Goal: Obtain resource: Obtain resource

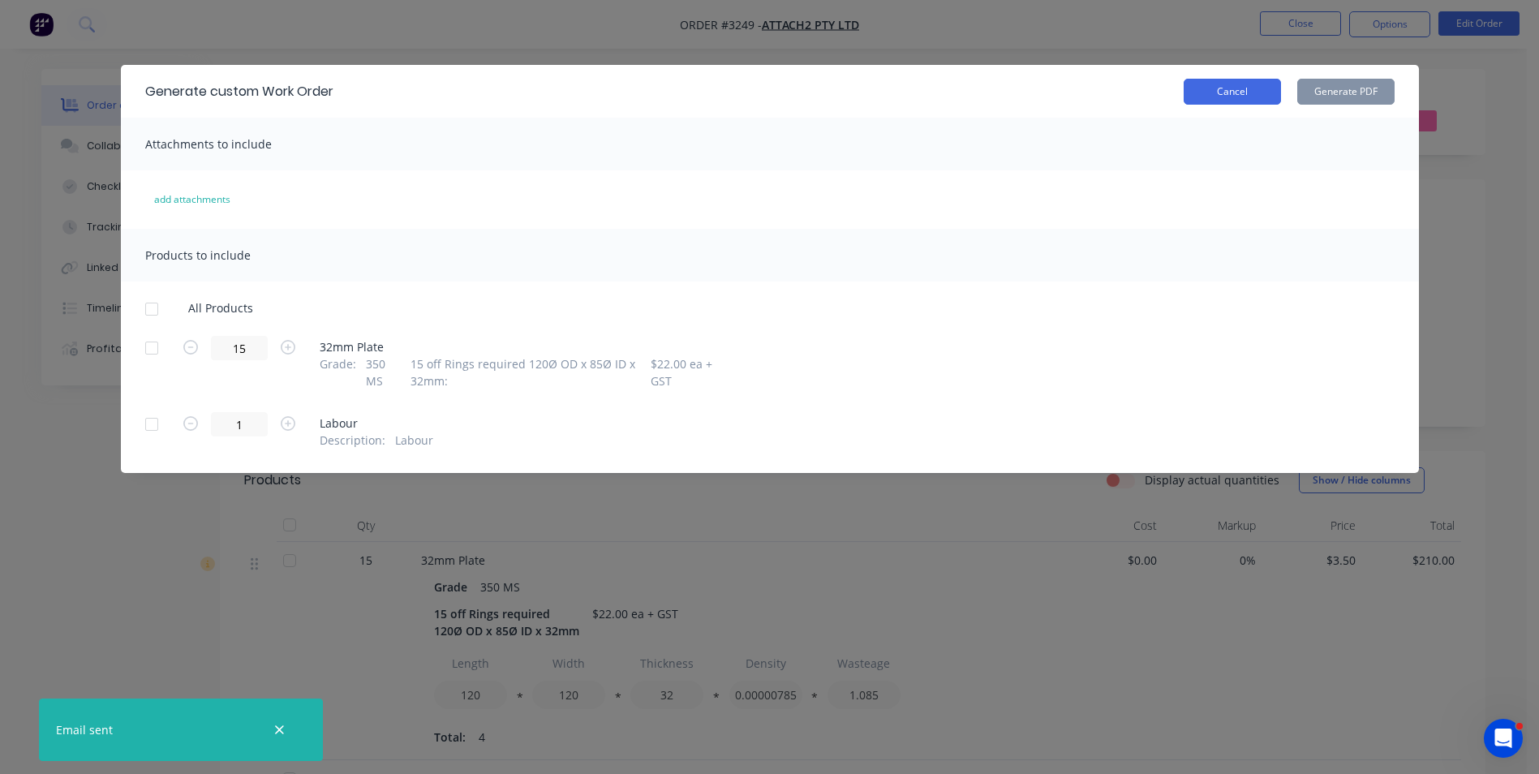
click at [1240, 92] on button "Cancel" at bounding box center [1232, 92] width 97 height 26
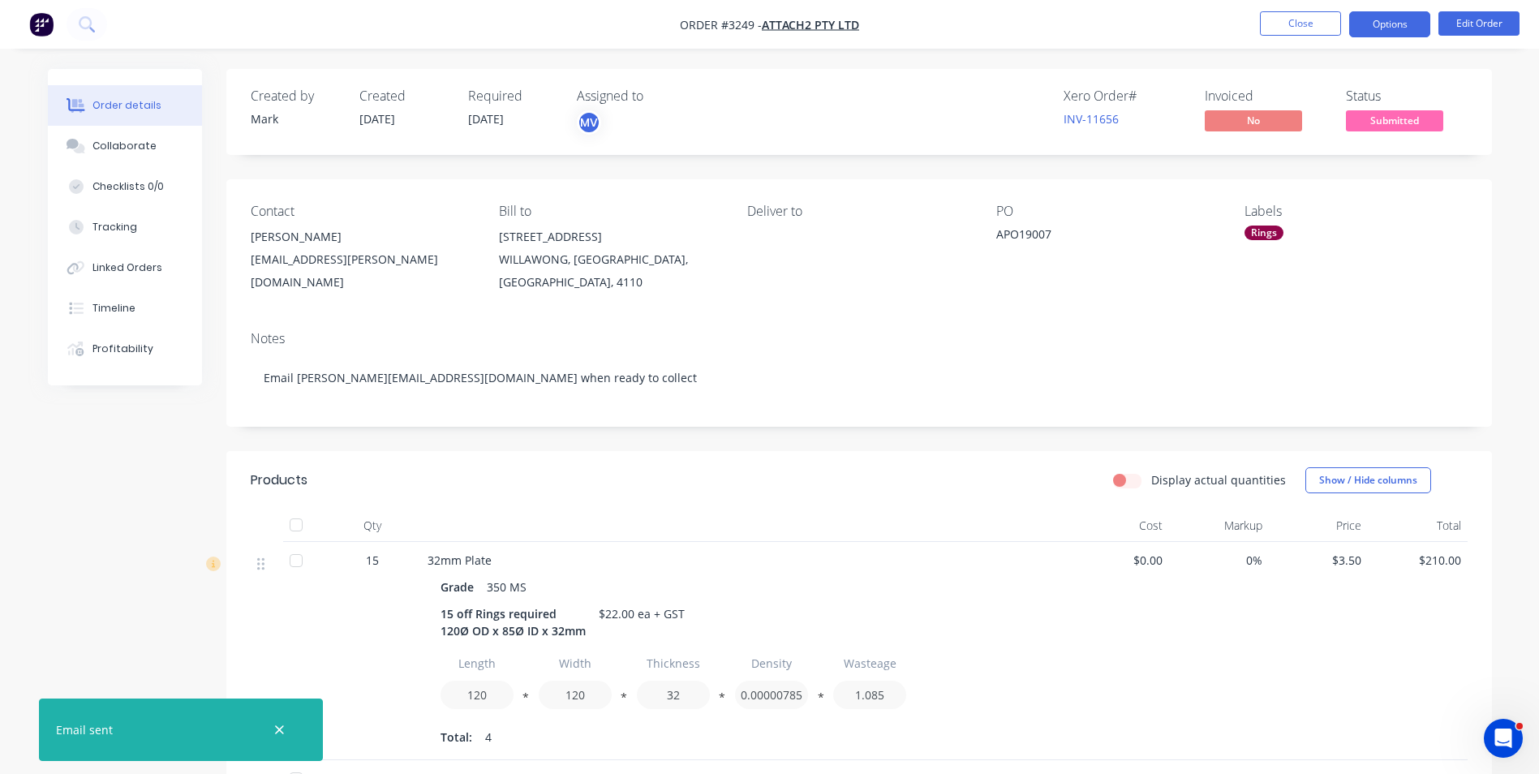
click at [1398, 16] on button "Options" at bounding box center [1389, 24] width 81 height 26
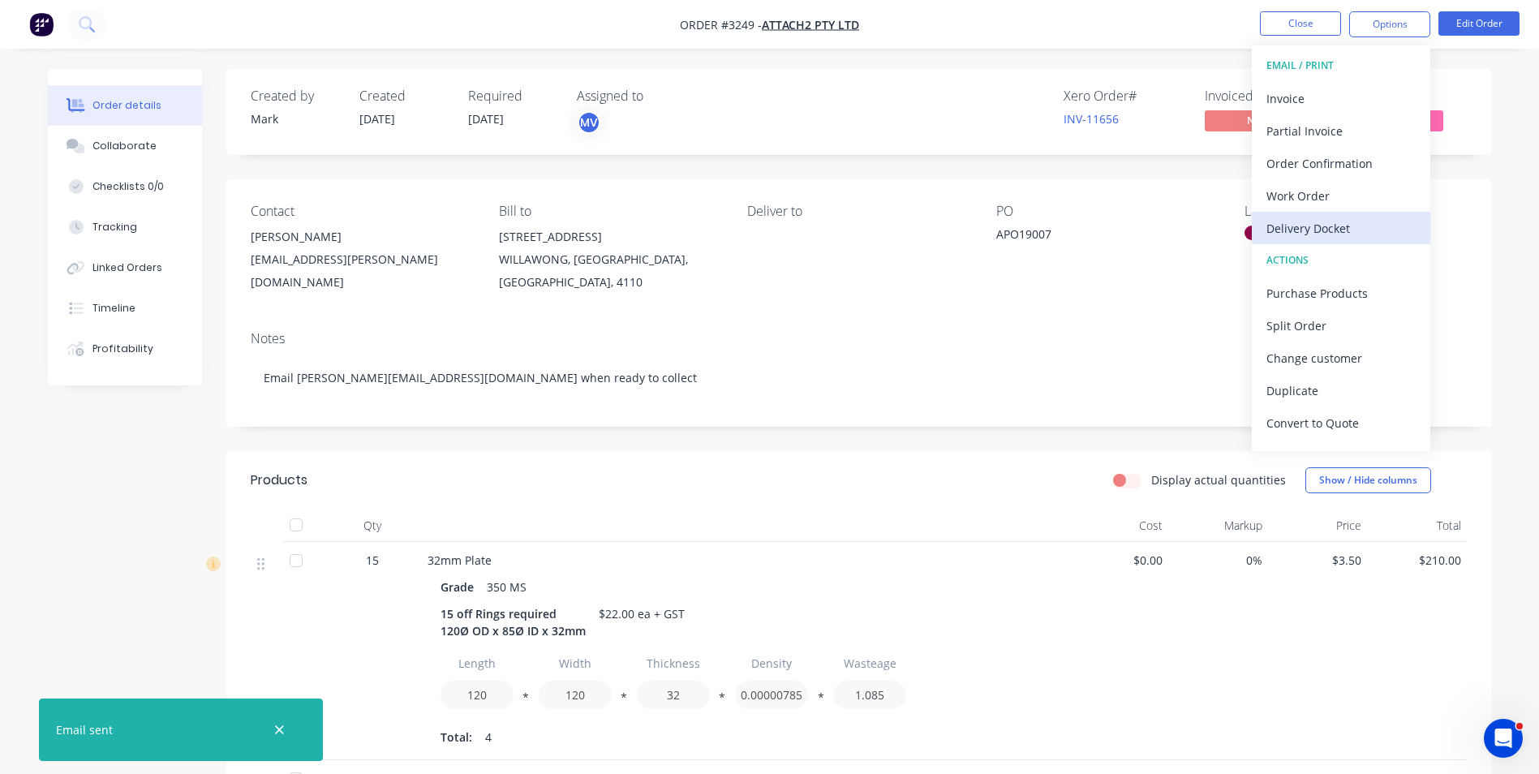
click at [1326, 225] on div "Delivery Docket" at bounding box center [1341, 229] width 149 height 24
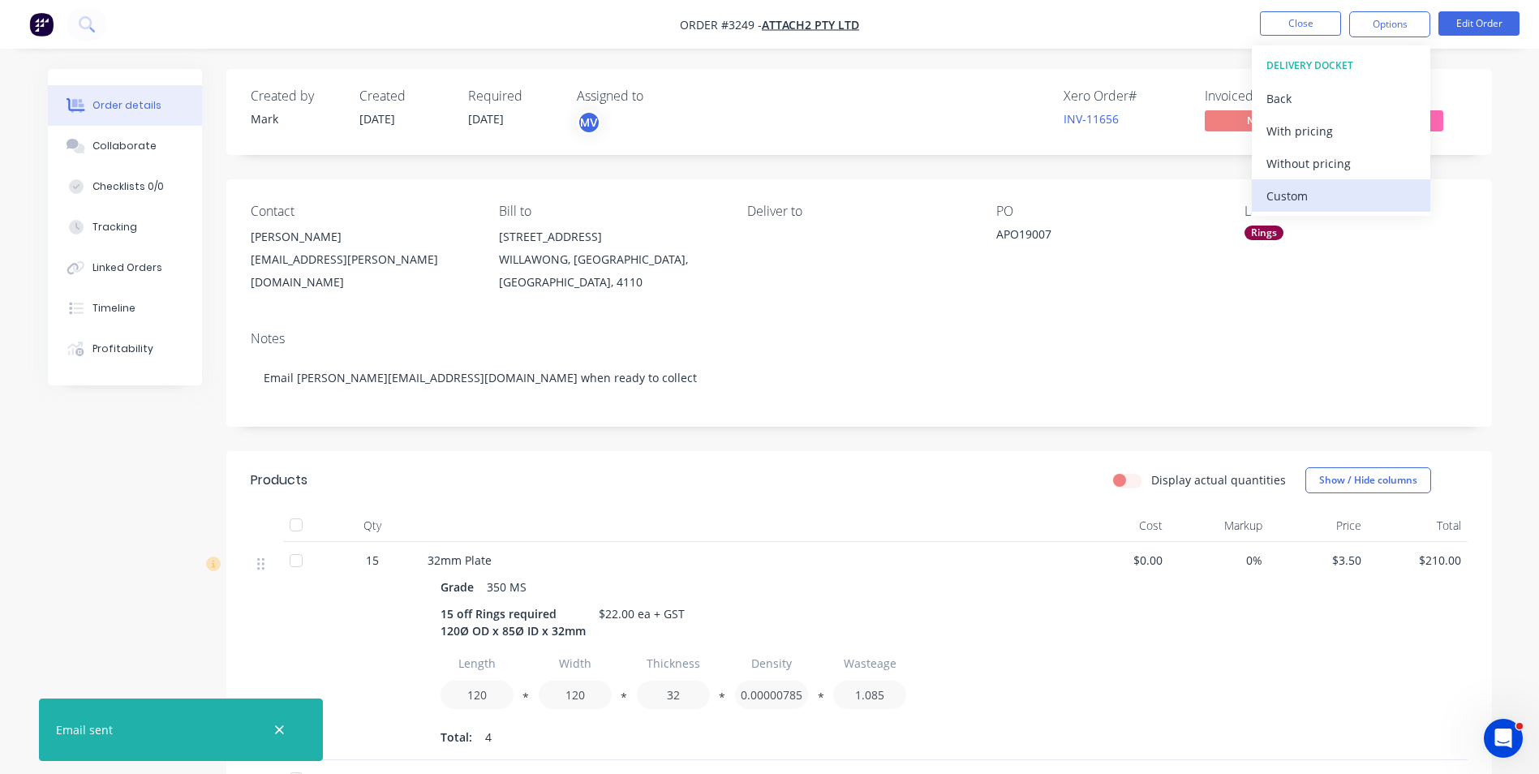
click at [1282, 192] on div "Custom" at bounding box center [1341, 196] width 149 height 24
click at [1294, 161] on div "Without pricing" at bounding box center [1341, 164] width 149 height 24
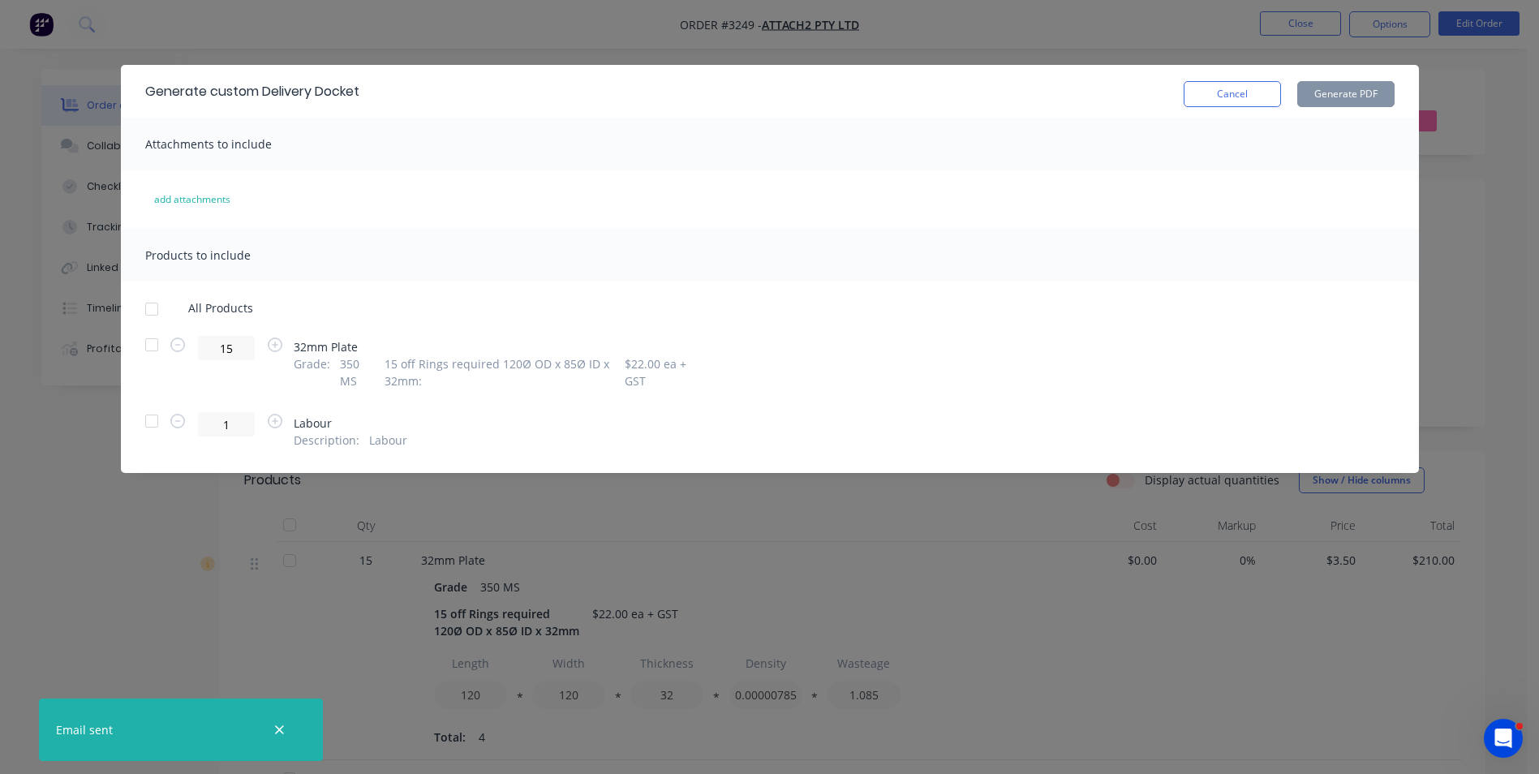
click at [149, 343] on div at bounding box center [151, 345] width 32 height 32
click at [1348, 90] on button "Generate PDF" at bounding box center [1345, 94] width 97 height 26
click at [1238, 90] on button "Cancel" at bounding box center [1232, 94] width 97 height 26
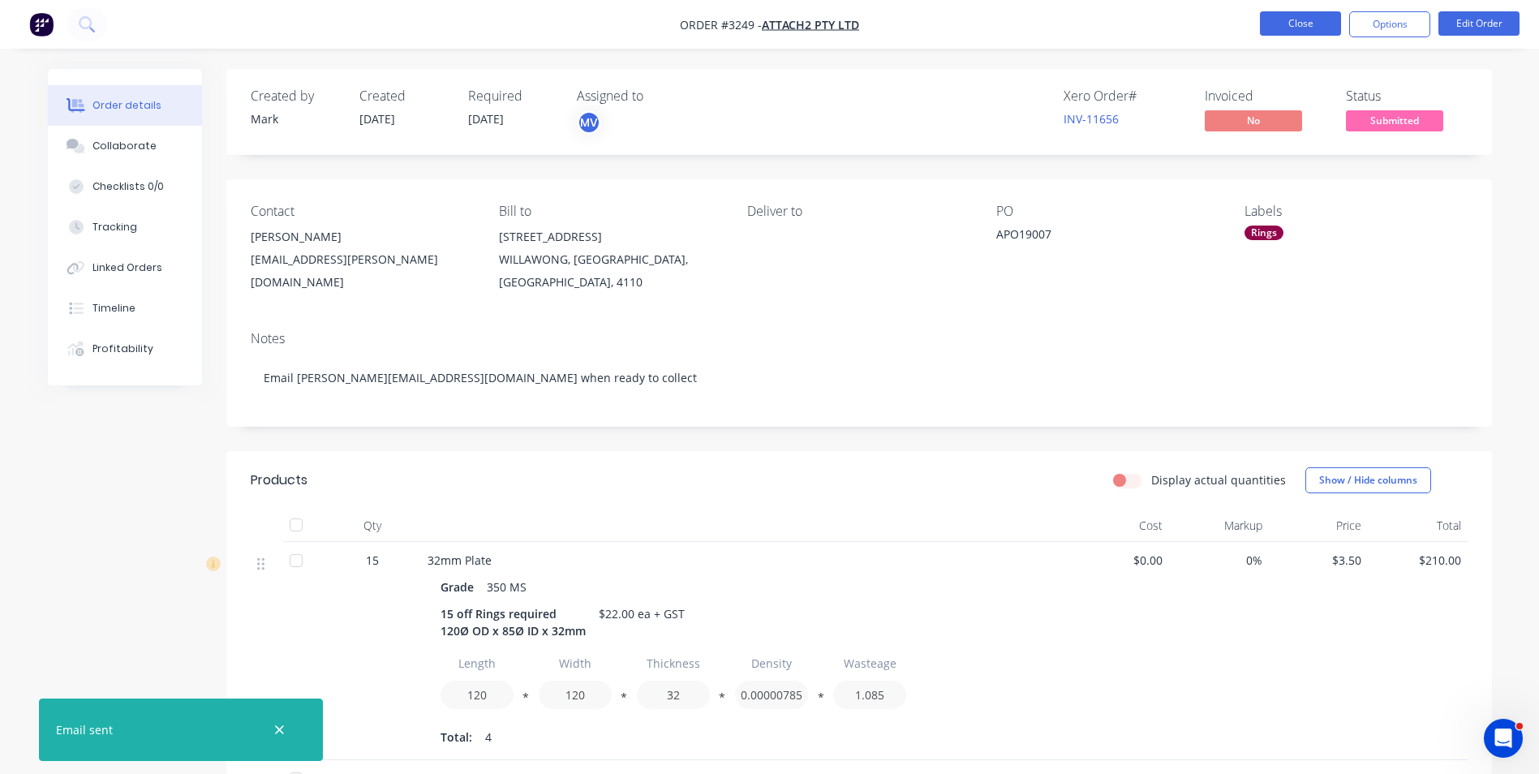
click at [1289, 23] on button "Close" at bounding box center [1300, 23] width 81 height 24
